Goal: Task Accomplishment & Management: Manage account settings

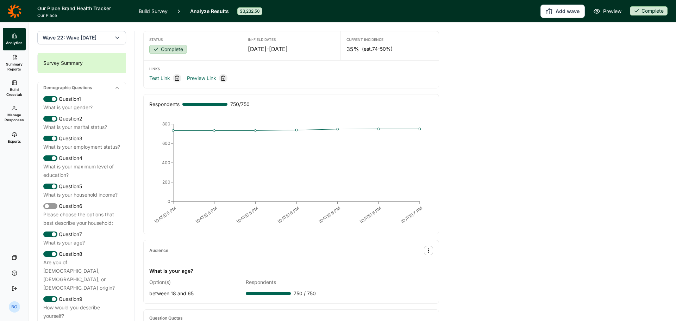
click at [17, 56] on link "Summary Reports" at bounding box center [14, 62] width 23 height 25
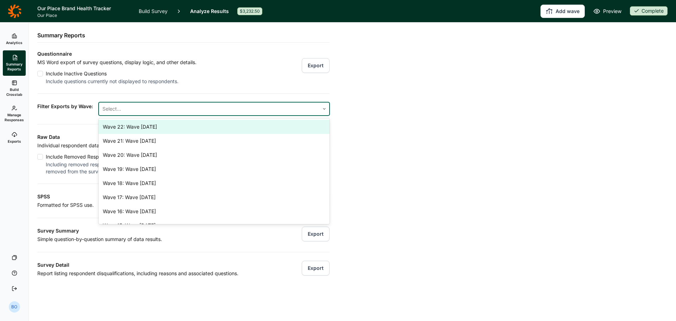
click at [306, 105] on div at bounding box center [208, 109] width 213 height 10
click at [260, 125] on div "Wave 22: Wave [DATE]" at bounding box center [214, 127] width 231 height 14
click at [388, 113] on div "Analytics Summary Reports Build Crosstab Manage Responses Exports Your Surveys …" at bounding box center [338, 172] width 676 height 298
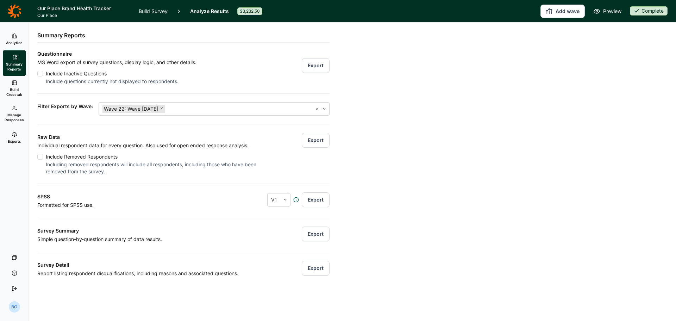
click at [312, 139] on button "Export" at bounding box center [316, 140] width 28 height 15
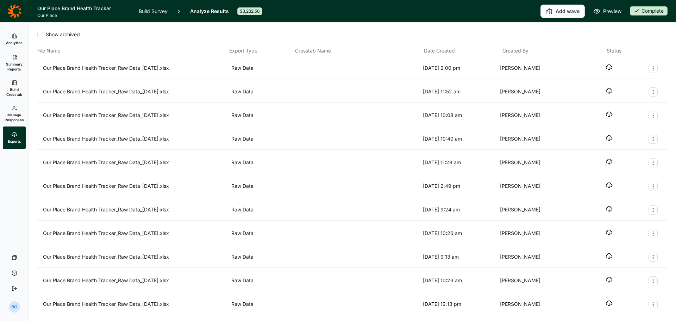
click at [606, 68] on use "button" at bounding box center [609, 67] width 6 height 5
click at [15, 113] on span "Manage Responses" at bounding box center [14, 117] width 19 height 10
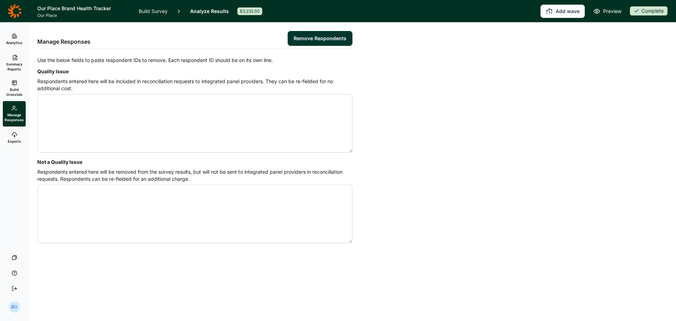
click at [136, 111] on textarea "Quality Issue" at bounding box center [194, 123] width 315 height 58
paste textarea "4557731 4557767 4557834 4557797 4557729 4557726"
type textarea "4557731 4557767 4557834 4557797 4557729 4557726"
click at [332, 36] on button "Remove Respondents" at bounding box center [320, 38] width 65 height 15
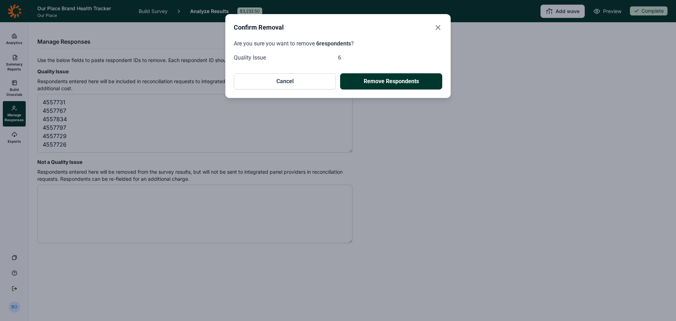
click at [413, 82] on button "Remove Respondents" at bounding box center [391, 81] width 102 height 16
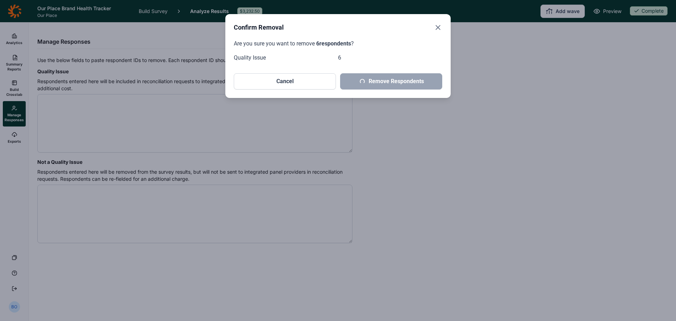
scroll to position [0, 0]
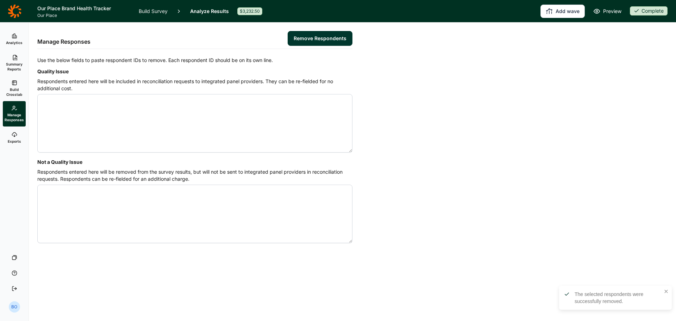
click at [638, 11] on icon "button" at bounding box center [637, 11] width 6 height 6
click at [602, 37] on button "Draft" at bounding box center [625, 36] width 80 height 15
click at [150, 12] on link "Build Survey" at bounding box center [153, 11] width 29 height 22
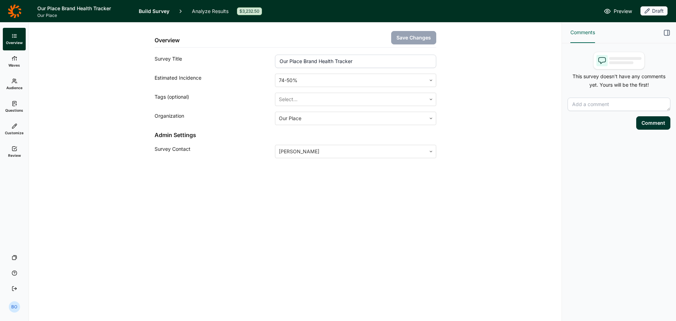
click at [14, 148] on icon at bounding box center [15, 149] width 6 height 6
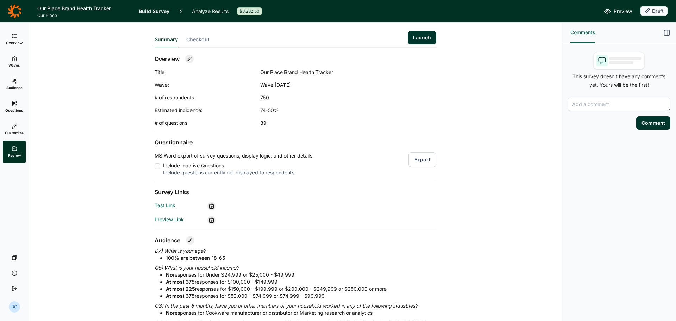
click at [423, 37] on button "Launch" at bounding box center [422, 37] width 29 height 13
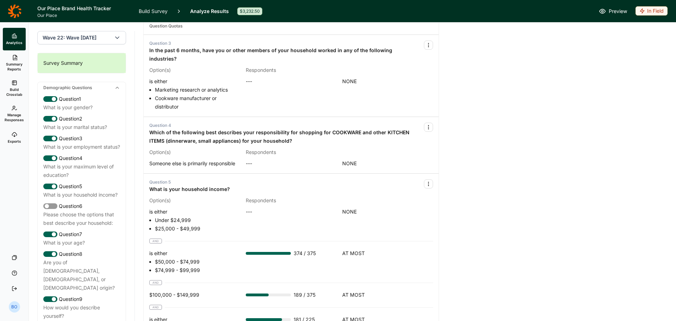
scroll to position [352, 0]
